Goal: Task Accomplishment & Management: Complete application form

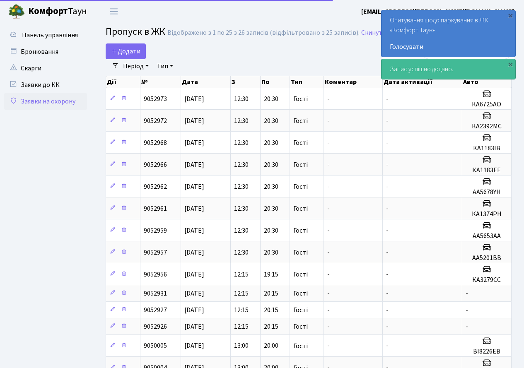
select select "25"
click at [511, 64] on div "×" at bounding box center [510, 64] width 8 height 8
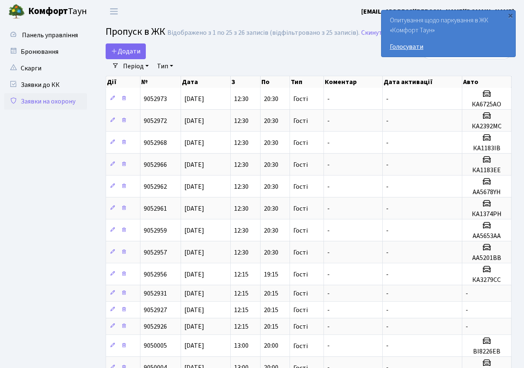
click at [411, 45] on link "Голосувати" at bounding box center [447, 47] width 117 height 10
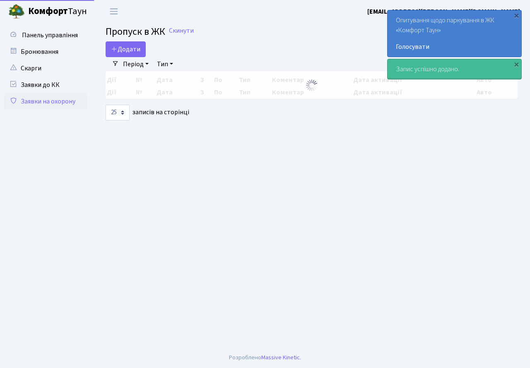
select select "25"
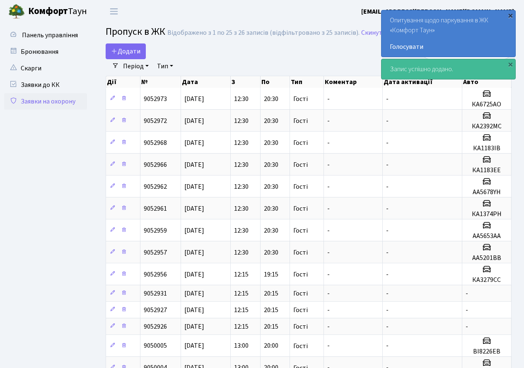
click at [509, 14] on div "×" at bounding box center [510, 15] width 8 height 8
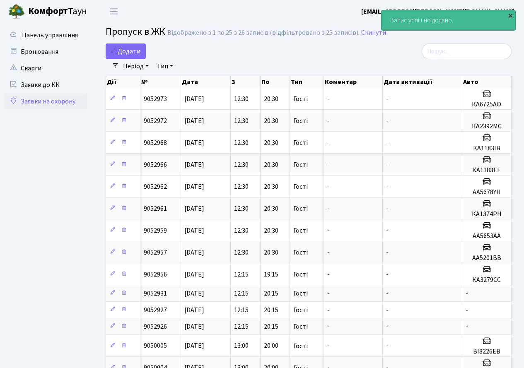
click at [507, 15] on div "×" at bounding box center [510, 15] width 8 height 8
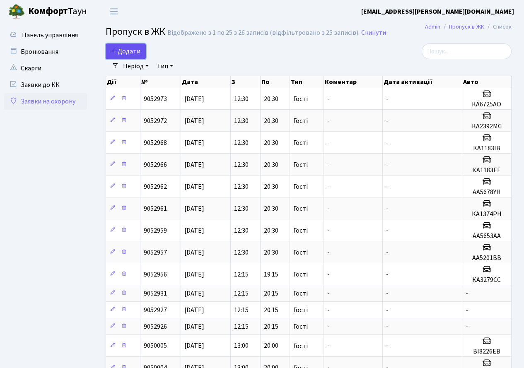
click at [121, 50] on span "Додати" at bounding box center [125, 51] width 29 height 9
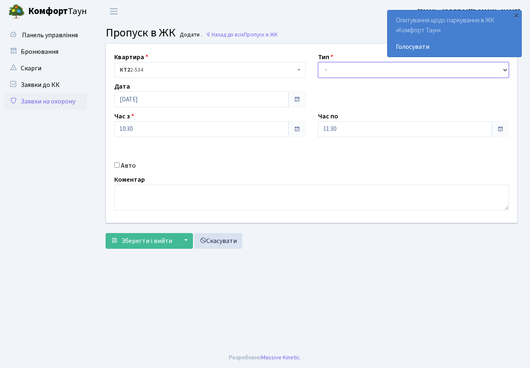
drag, startPoint x: 327, startPoint y: 73, endPoint x: 329, endPoint y: 77, distance: 4.3
click at [327, 73] on select "- Доставка Таксі Гості Сервіс" at bounding box center [413, 70] width 191 height 16
select select "3"
click at [318, 62] on select "- Доставка Таксі Гості Сервіс" at bounding box center [413, 70] width 191 height 16
click at [349, 124] on input "11:30" at bounding box center [405, 129] width 174 height 16
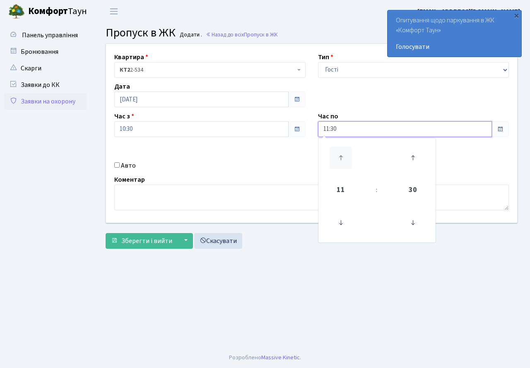
click at [336, 152] on icon at bounding box center [340, 157] width 22 height 22
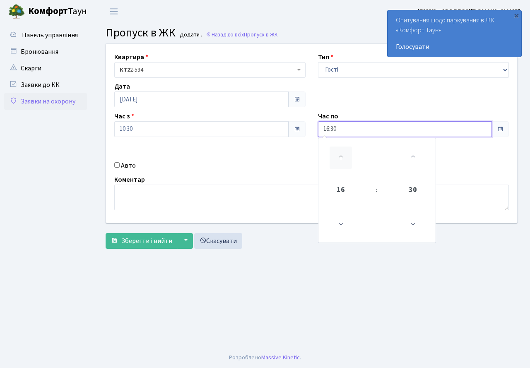
click at [336, 152] on icon at bounding box center [340, 157] width 22 height 22
type input "20:30"
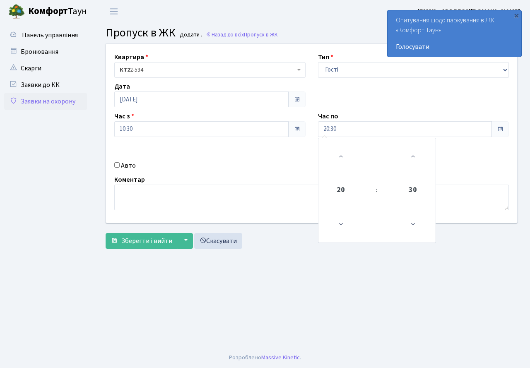
click at [259, 167] on div "Авто" at bounding box center [210, 166] width 204 height 10
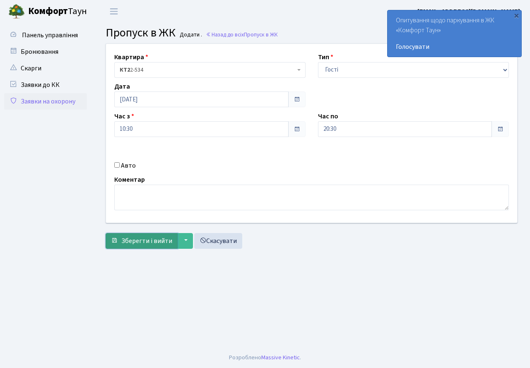
click at [149, 241] on span "Зберегти і вийти" at bounding box center [146, 240] width 51 height 9
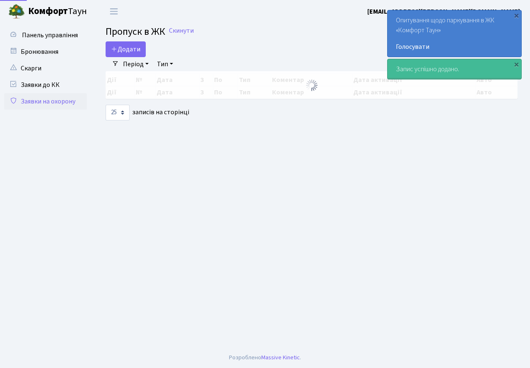
select select "25"
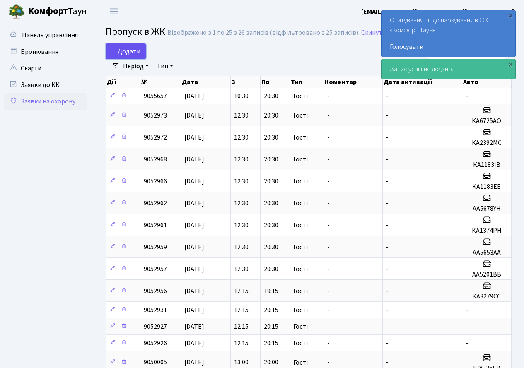
click at [126, 54] on span "Додати" at bounding box center [125, 51] width 29 height 9
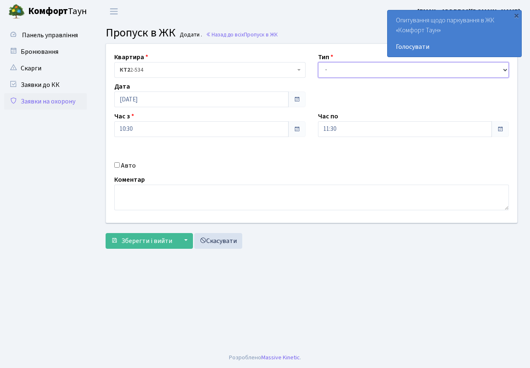
click at [334, 69] on select "- Доставка Таксі Гості Сервіс" at bounding box center [413, 70] width 191 height 16
select select "3"
click at [318, 62] on select "- Доставка Таксі Гості Сервіс" at bounding box center [413, 70] width 191 height 16
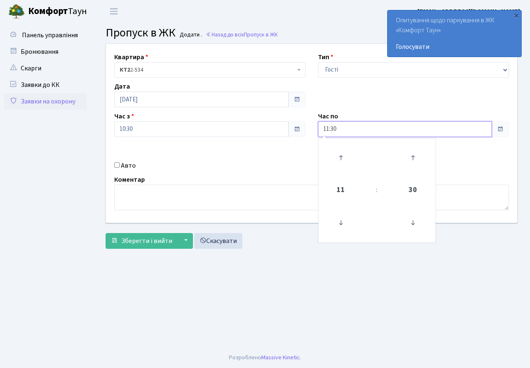
click at [347, 131] on input "11:30" at bounding box center [405, 129] width 174 height 16
click at [344, 148] on icon at bounding box center [340, 157] width 22 height 22
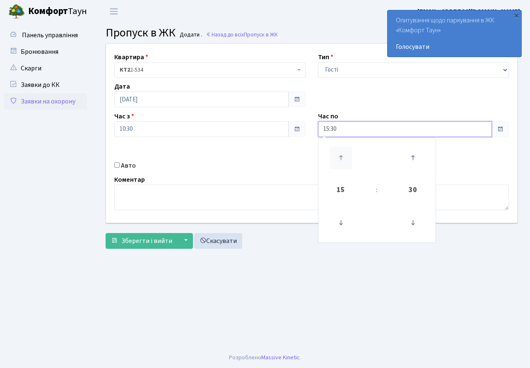
click at [344, 148] on icon at bounding box center [340, 157] width 22 height 22
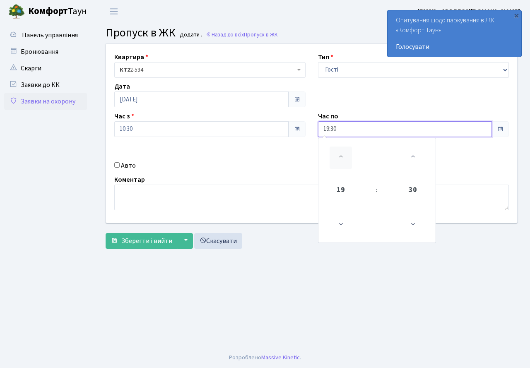
type input "20:30"
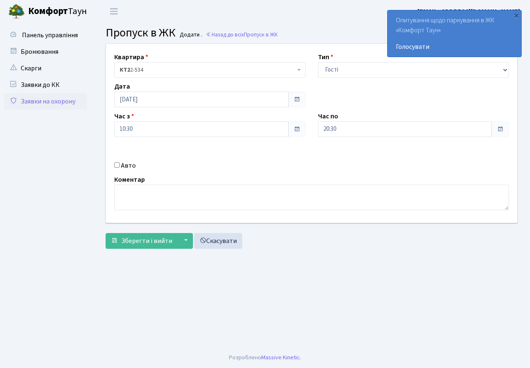
drag, startPoint x: 279, startPoint y: 162, endPoint x: 187, endPoint y: 190, distance: 95.4
click at [271, 165] on div "Авто" at bounding box center [210, 166] width 204 height 10
click at [150, 238] on span "Зберегти і вийти" at bounding box center [146, 240] width 51 height 9
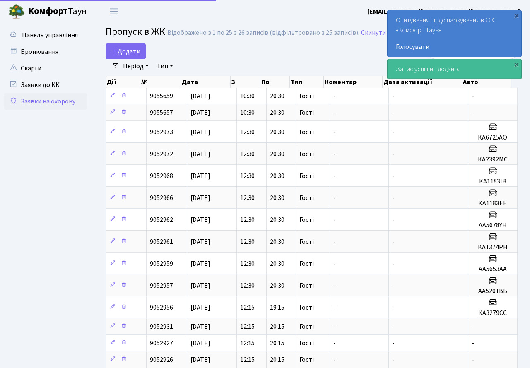
select select "25"
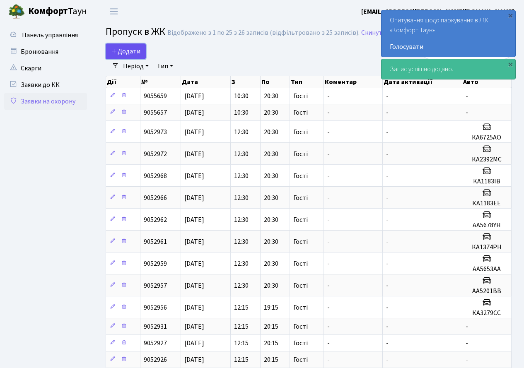
drag, startPoint x: 127, startPoint y: 48, endPoint x: 128, endPoint y: 70, distance: 22.0
click at [128, 48] on span "Додати" at bounding box center [125, 51] width 29 height 9
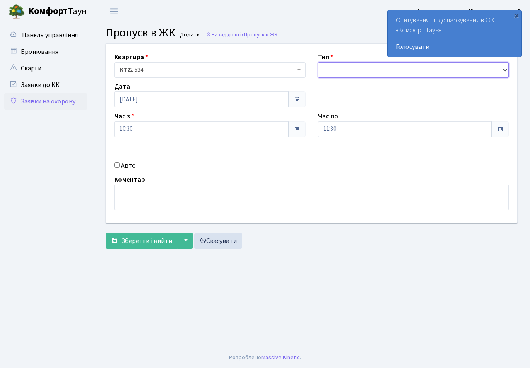
click at [348, 74] on select "- Доставка Таксі Гості Сервіс" at bounding box center [413, 70] width 191 height 16
select select "3"
click at [318, 62] on select "- Доставка Таксі Гості Сервіс" at bounding box center [413, 70] width 191 height 16
click at [343, 137] on div "11:30" at bounding box center [413, 129] width 191 height 16
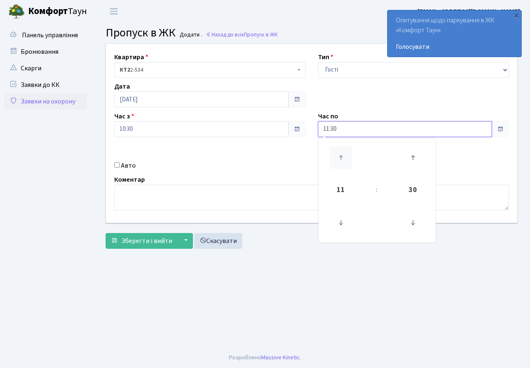
click at [338, 158] on icon at bounding box center [340, 157] width 22 height 22
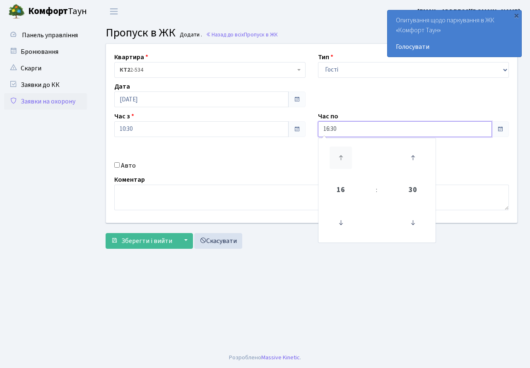
click at [338, 158] on icon at bounding box center [340, 157] width 22 height 22
type input "20:30"
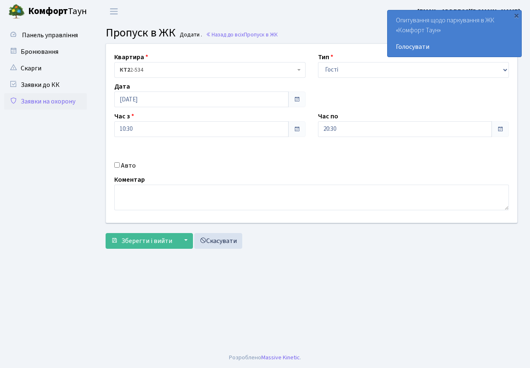
click at [269, 161] on div "Авто" at bounding box center [210, 166] width 204 height 10
click at [141, 244] on span "Зберегти і вийти" at bounding box center [146, 240] width 51 height 9
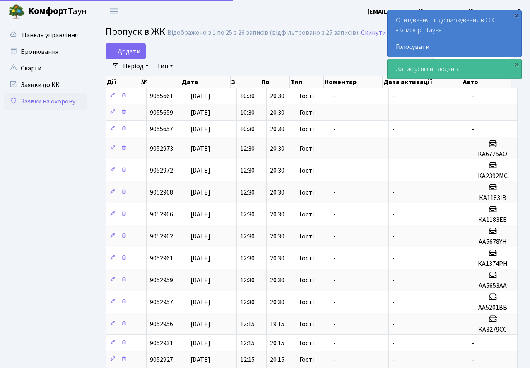
select select "25"
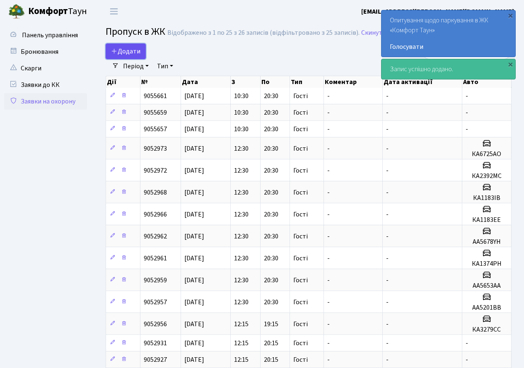
click at [123, 47] on span "Додати" at bounding box center [125, 51] width 29 height 9
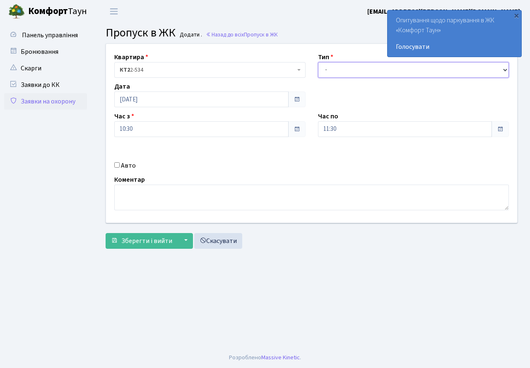
click at [351, 67] on select "- Доставка Таксі Гості Сервіс" at bounding box center [413, 70] width 191 height 16
select select "3"
click at [318, 62] on select "- Доставка Таксі Гості Сервіс" at bounding box center [413, 70] width 191 height 16
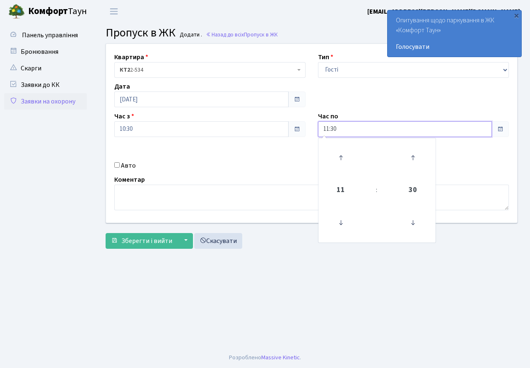
click at [345, 122] on input "11:30" at bounding box center [405, 129] width 174 height 16
click at [339, 148] on icon at bounding box center [340, 157] width 22 height 22
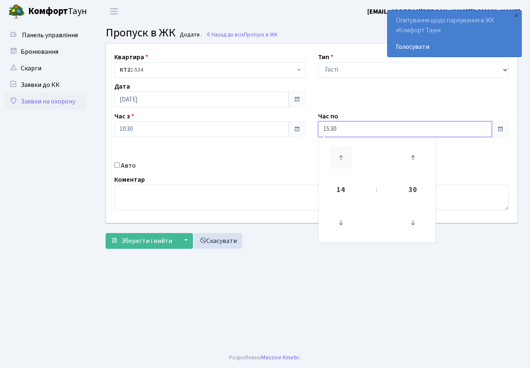
click at [339, 148] on icon at bounding box center [340, 157] width 22 height 22
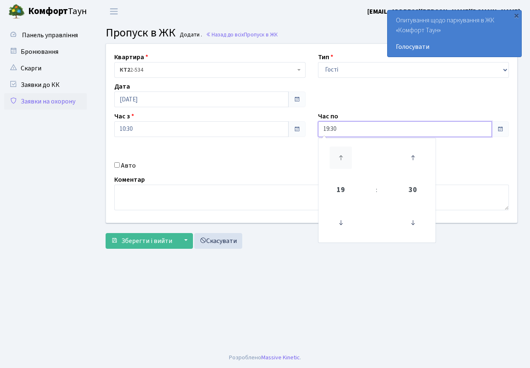
type input "20:30"
click at [267, 158] on div "Квартира <b>КТ2</b>&nbsp;&nbsp;&nbsp;2-534 КТ2 2-534 Тип - Доставка Таксі Гості…" at bounding box center [311, 133] width 423 height 179
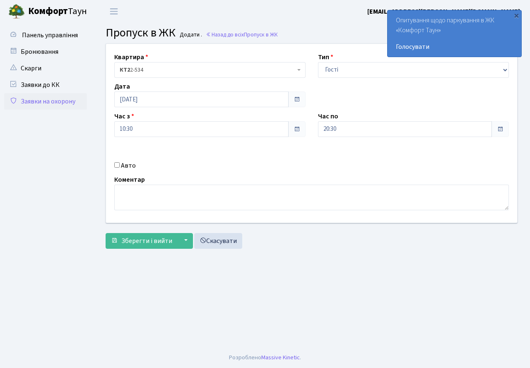
click at [118, 163] on input "Авто" at bounding box center [116, 164] width 5 height 5
checkbox input "true"
type input "КА0466НО"
click at [130, 243] on span "Зберегти і вийти" at bounding box center [146, 240] width 51 height 9
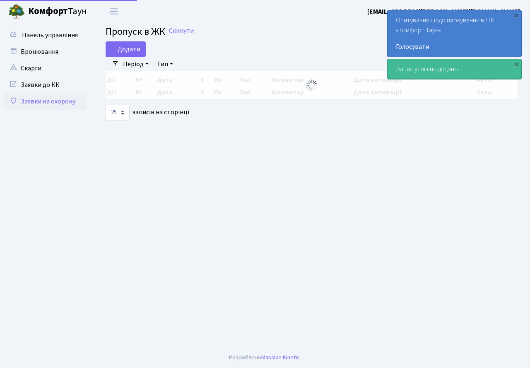
select select "25"
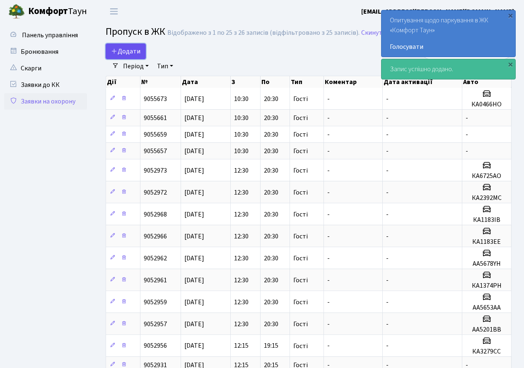
click at [122, 49] on span "Додати" at bounding box center [125, 51] width 29 height 9
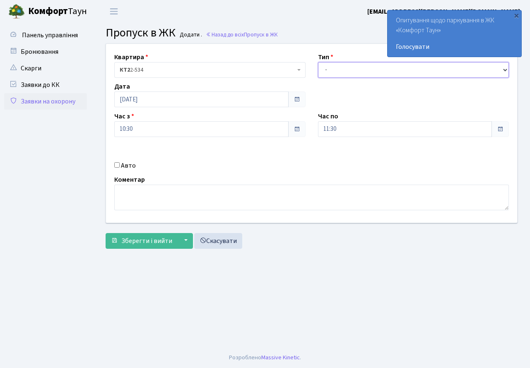
click at [342, 71] on select "- Доставка Таксі Гості Сервіс" at bounding box center [413, 70] width 191 height 16
select select "3"
click at [318, 62] on select "- Доставка Таксі Гості Сервіс" at bounding box center [413, 70] width 191 height 16
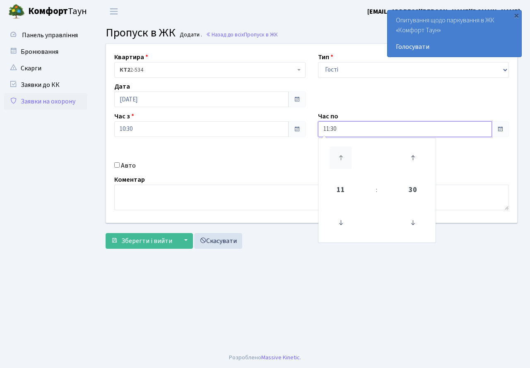
drag, startPoint x: 344, startPoint y: 129, endPoint x: 334, endPoint y: 152, distance: 25.4
click at [343, 132] on input "11:30" at bounding box center [405, 129] width 174 height 16
click at [335, 153] on icon at bounding box center [340, 157] width 22 height 22
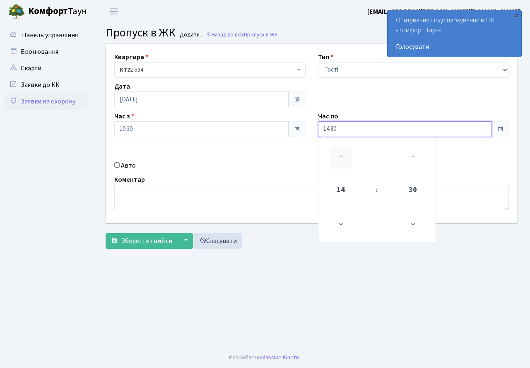
click at [335, 153] on icon at bounding box center [340, 157] width 22 height 22
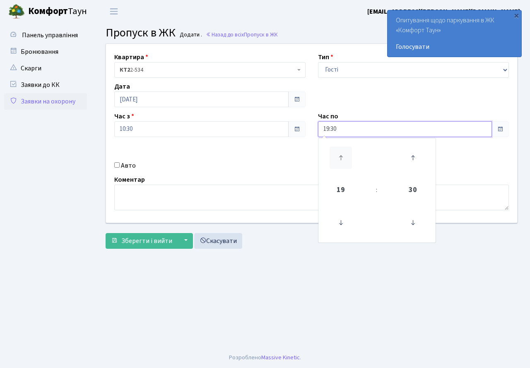
click at [335, 153] on icon at bounding box center [340, 157] width 22 height 22
type input "20:30"
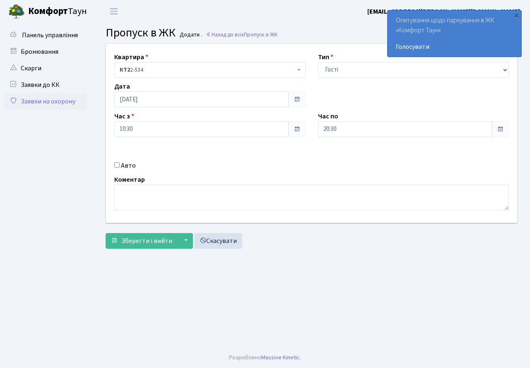
click at [156, 175] on div "Коментар" at bounding box center [311, 193] width 407 height 36
click at [118, 167] on input "Авто" at bounding box center [116, 164] width 5 height 5
checkbox input "true"
type input "АА2049ІВ"
click at [151, 242] on span "Зберегти і вийти" at bounding box center [146, 240] width 51 height 9
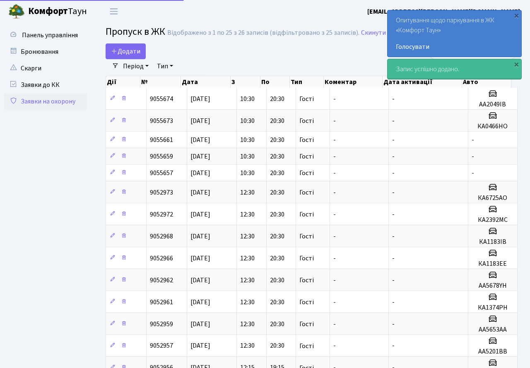
select select "25"
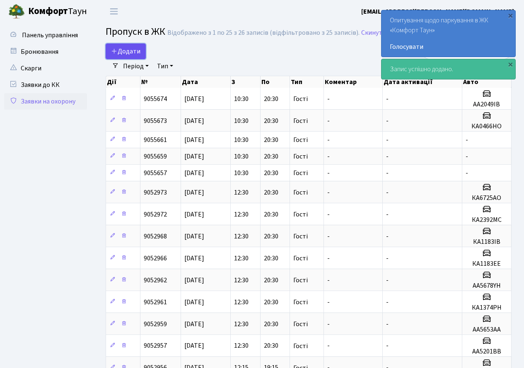
click at [136, 53] on span "Додати" at bounding box center [125, 51] width 29 height 9
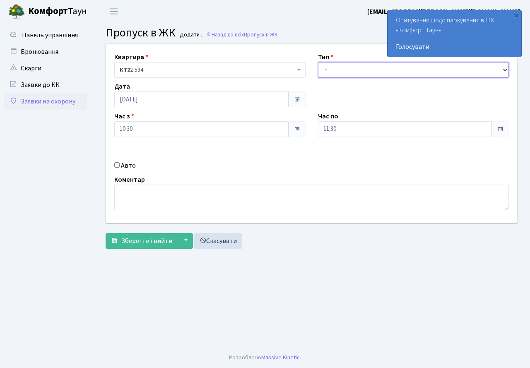
click at [355, 67] on select "- Доставка Таксі Гості Сервіс" at bounding box center [413, 70] width 191 height 16
select select "3"
click at [318, 62] on select "- Доставка Таксі Гості Сервіс" at bounding box center [413, 70] width 191 height 16
drag, startPoint x: 343, startPoint y: 126, endPoint x: 344, endPoint y: 134, distance: 8.3
click at [344, 128] on input "11:30" at bounding box center [405, 129] width 174 height 16
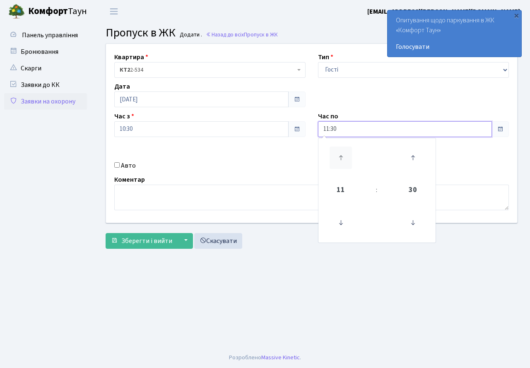
click at [336, 151] on icon at bounding box center [340, 157] width 22 height 22
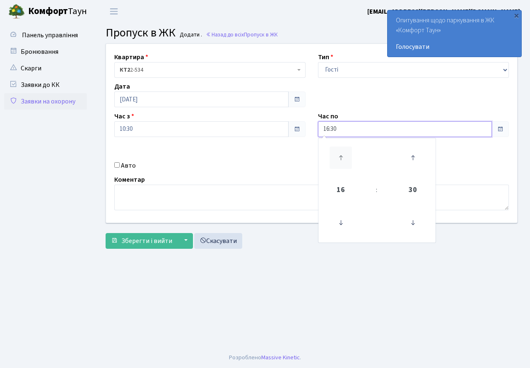
click at [336, 151] on icon at bounding box center [340, 157] width 22 height 22
type input "20:30"
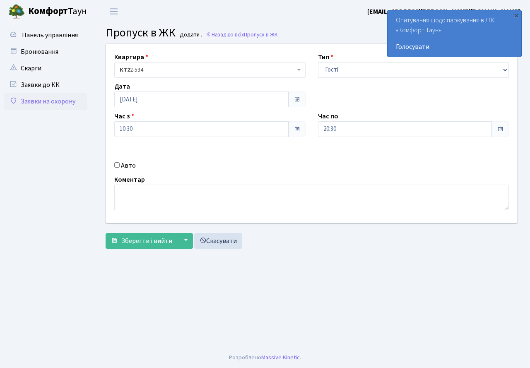
click at [214, 171] on div "Квартира <b>КТ2</b>&nbsp;&nbsp;&nbsp;2-534 КТ2 2-534 Тип - Доставка Таксі Гості…" at bounding box center [311, 133] width 423 height 179
click at [115, 166] on input "Авто" at bounding box center [116, 164] width 5 height 5
checkbox input "true"
type input "[PERSON_NAME]"
type input "ВІ8226ЕВ"
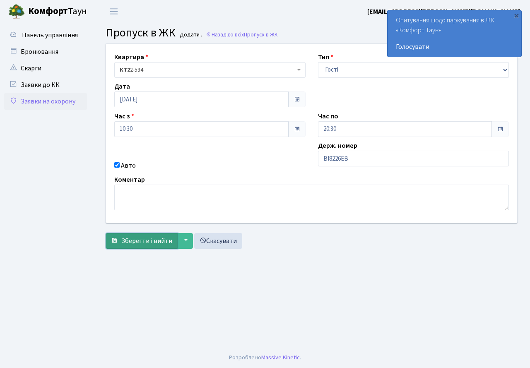
click at [149, 240] on span "Зберегти і вийти" at bounding box center [146, 240] width 51 height 9
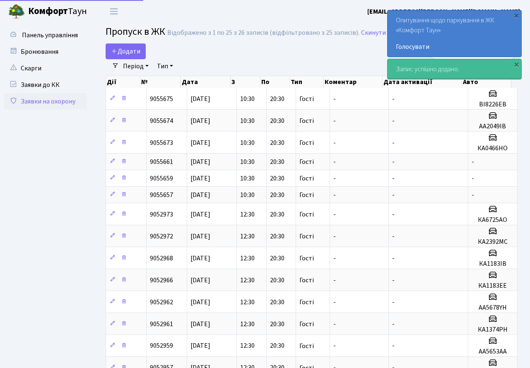
select select "25"
